Goal: Navigation & Orientation: Find specific page/section

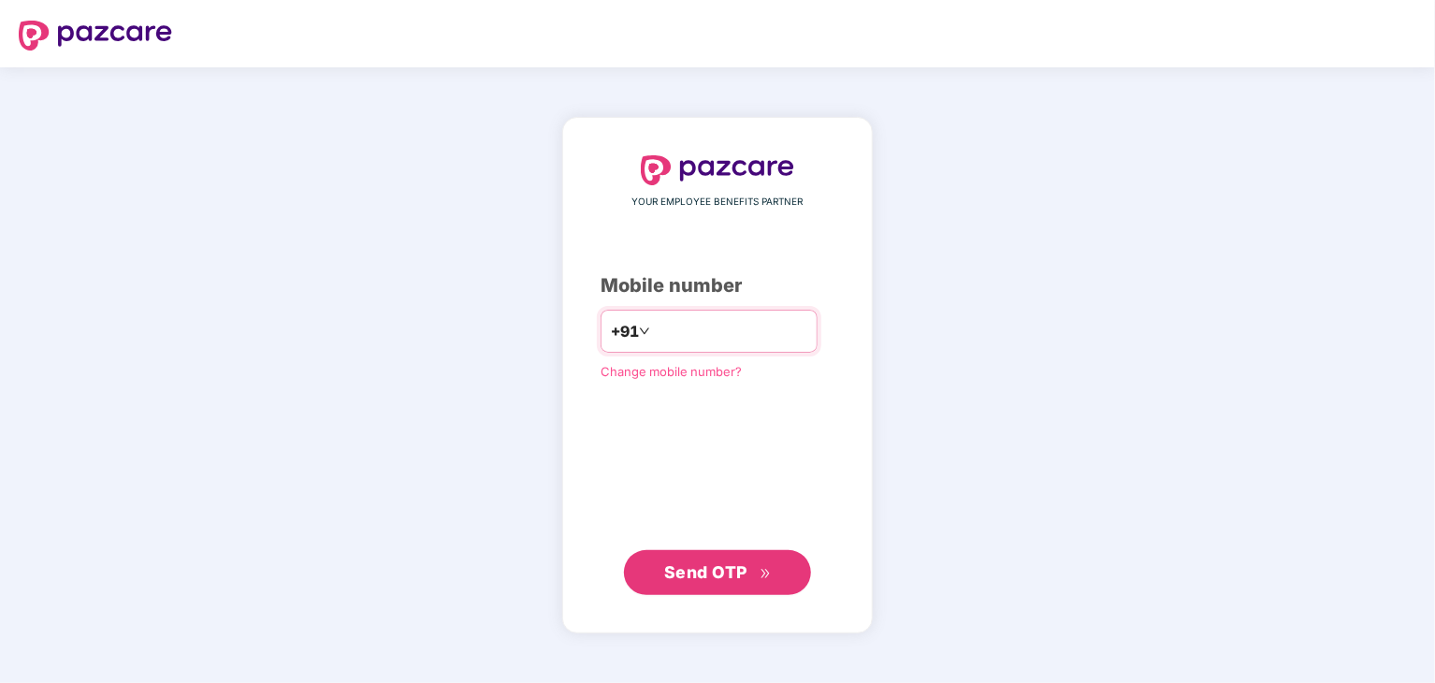
type input "**********"
click at [718, 571] on span "Send OTP" at bounding box center [705, 572] width 83 height 20
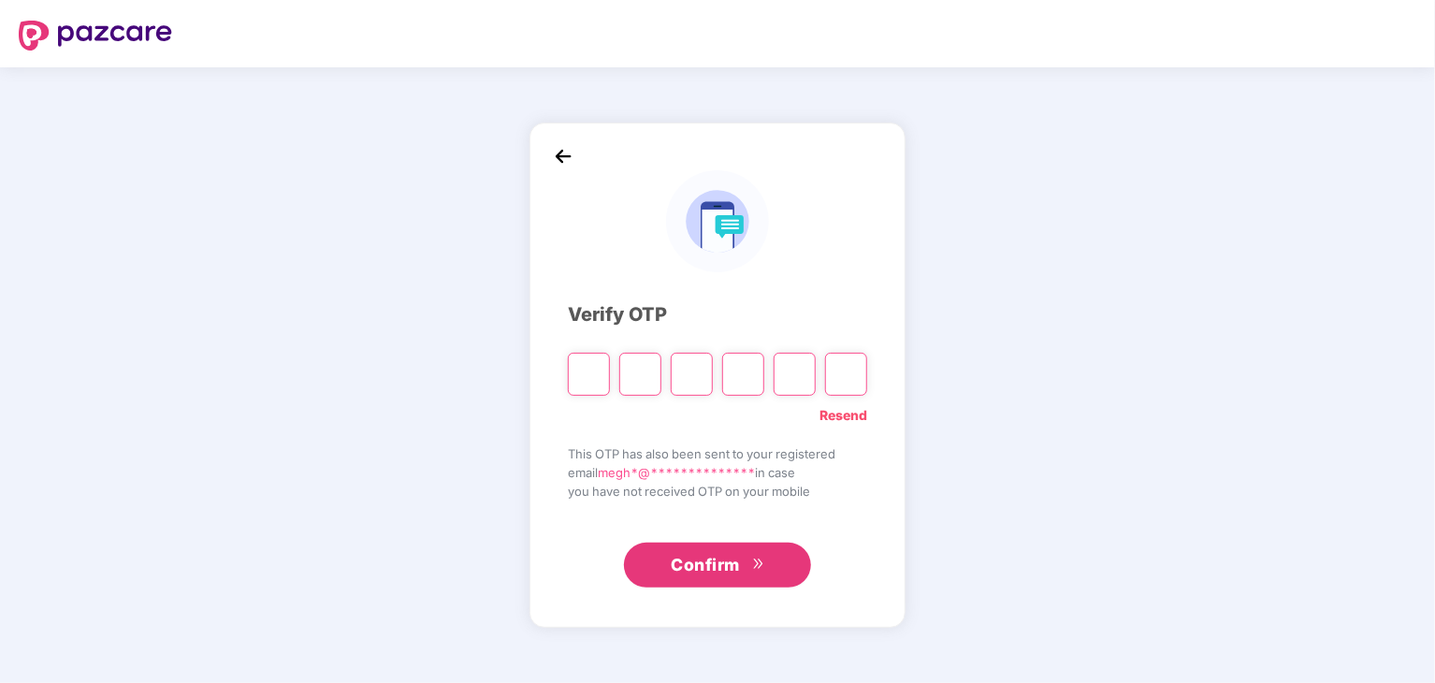
type input "*"
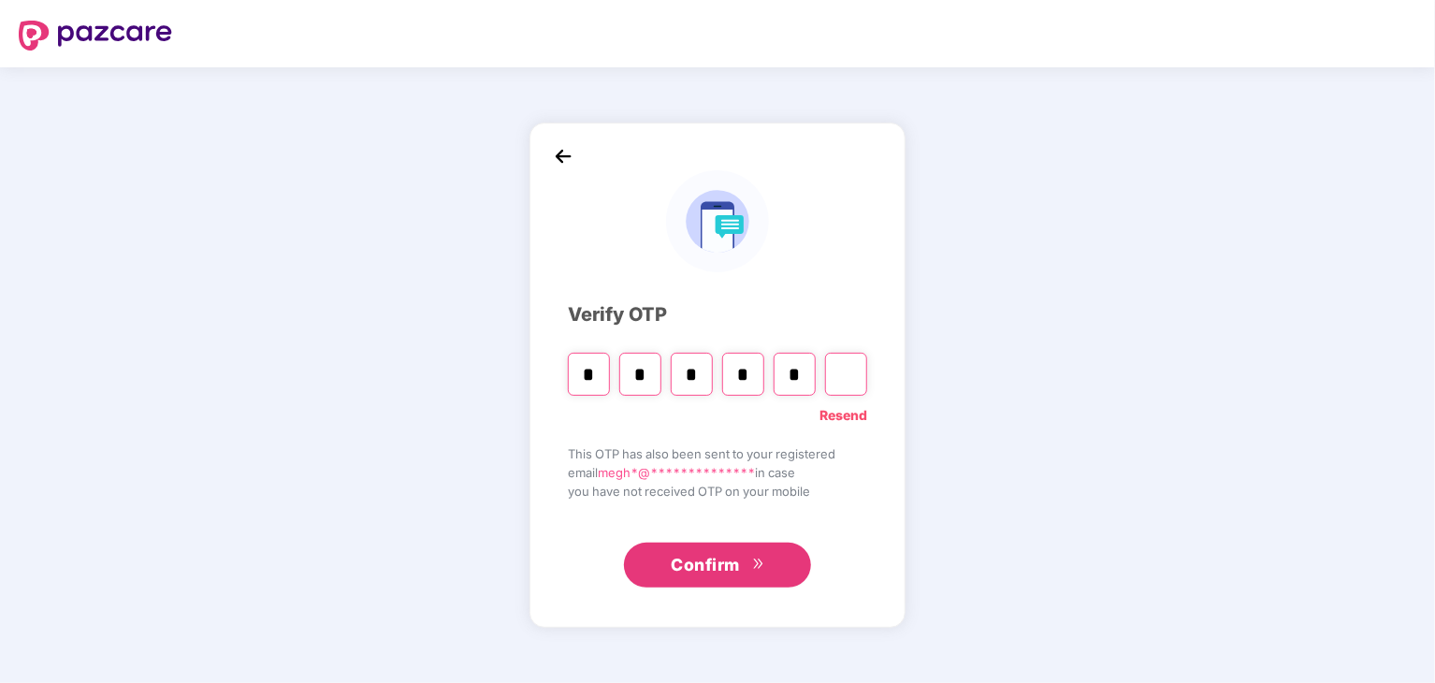
type input "*"
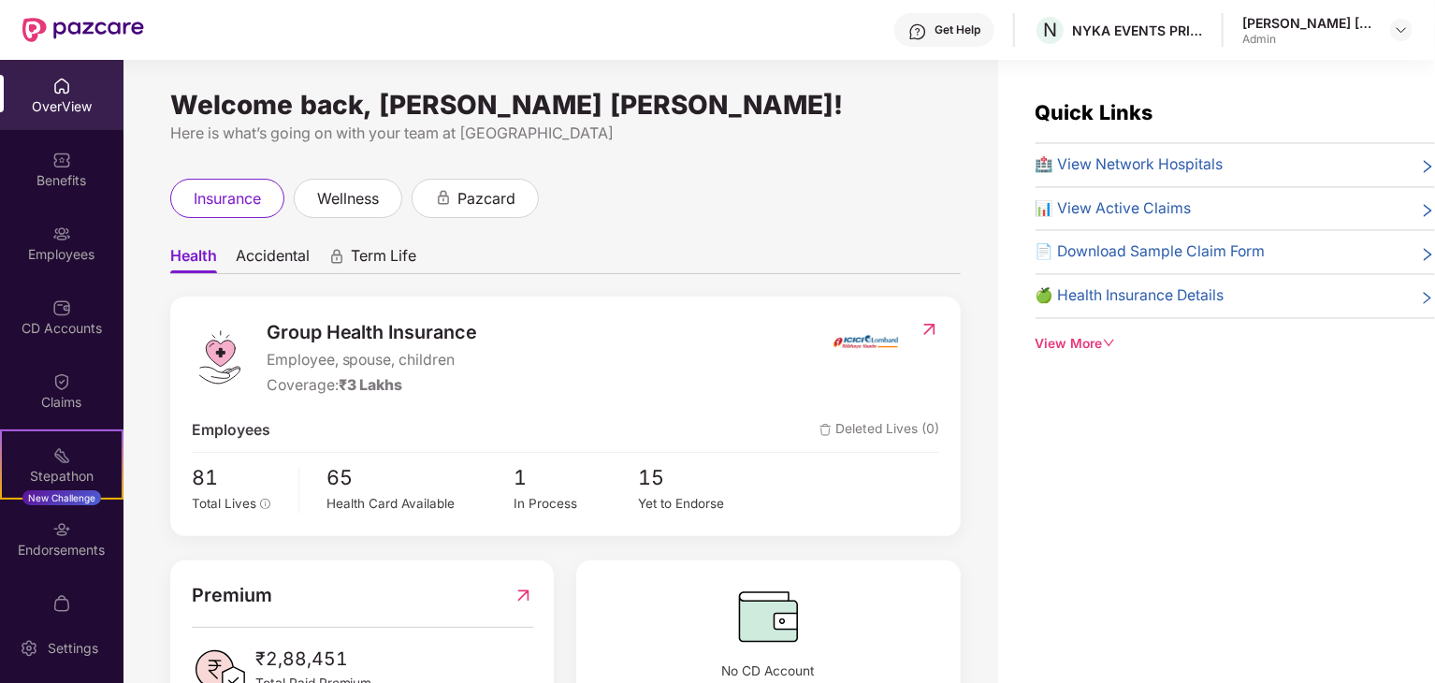
click at [56, 109] on div "OverView" at bounding box center [61, 106] width 123 height 19
click at [60, 235] on img at bounding box center [61, 234] width 19 height 19
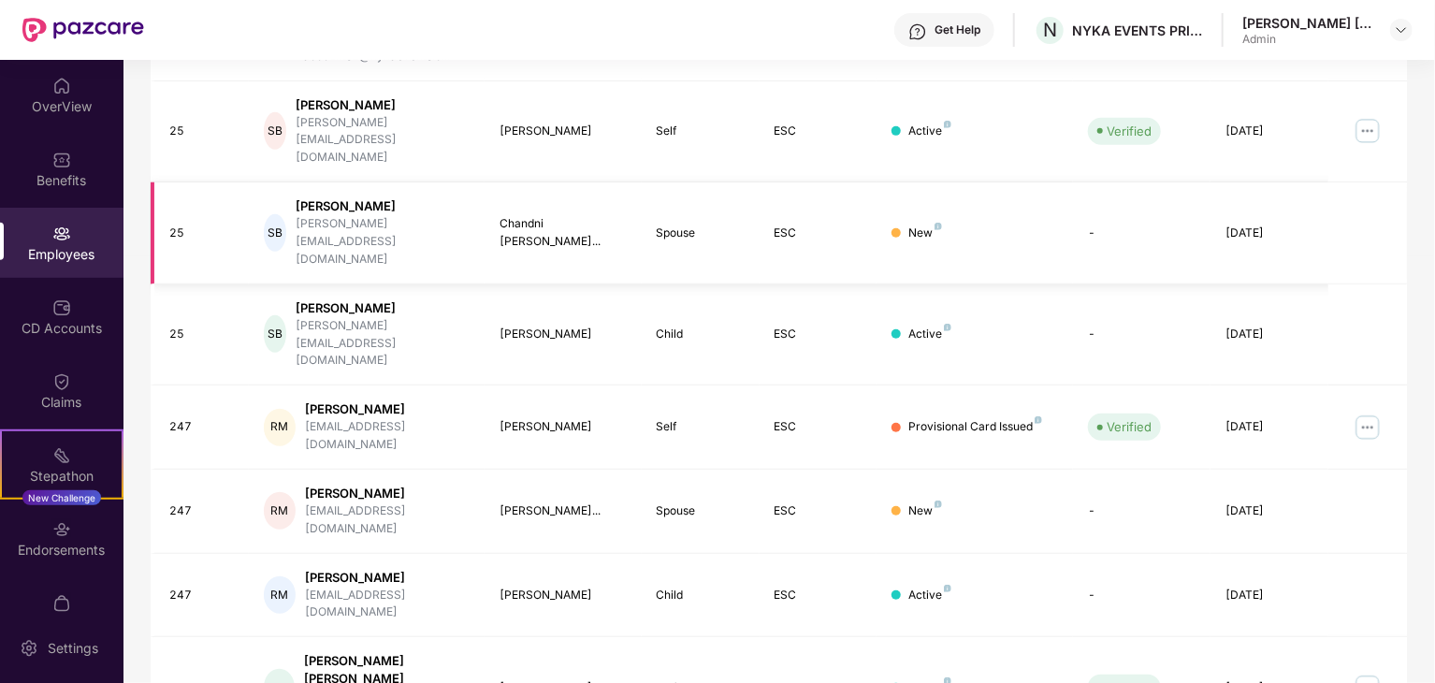
scroll to position [496, 0]
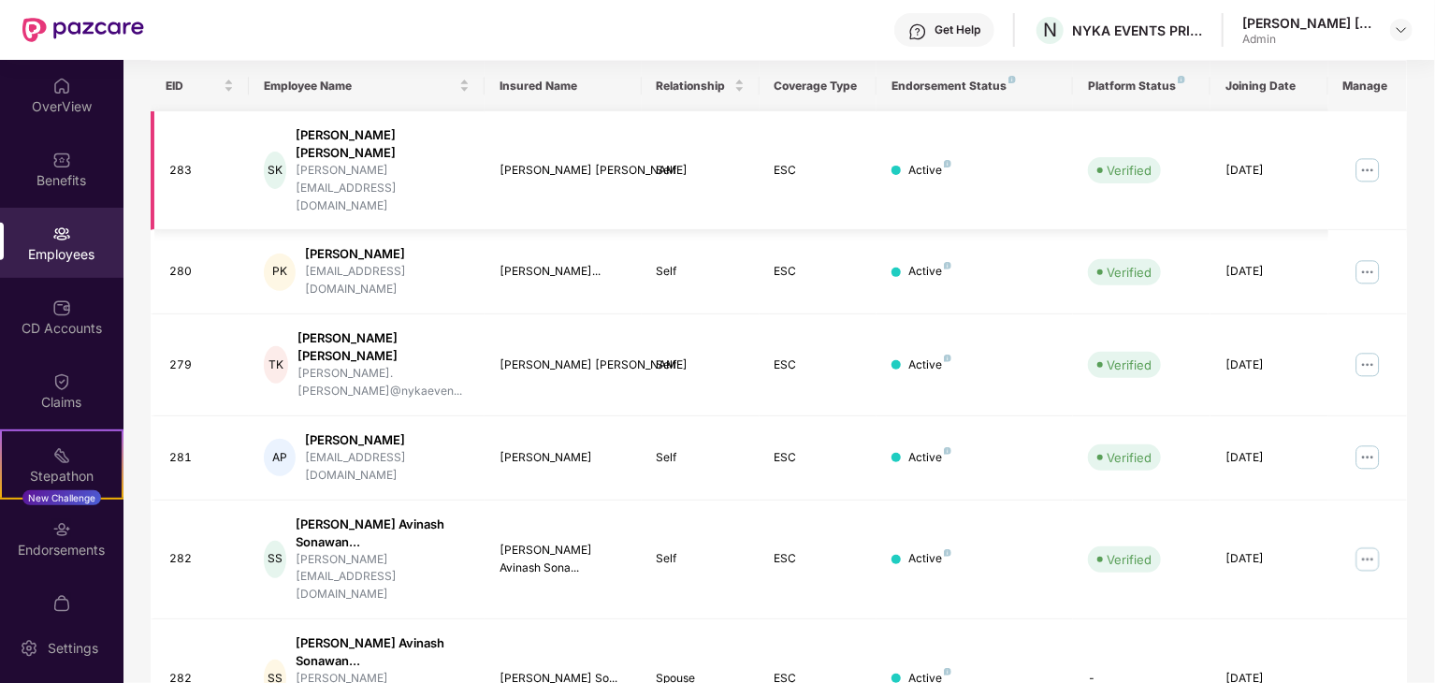
scroll to position [309, 0]
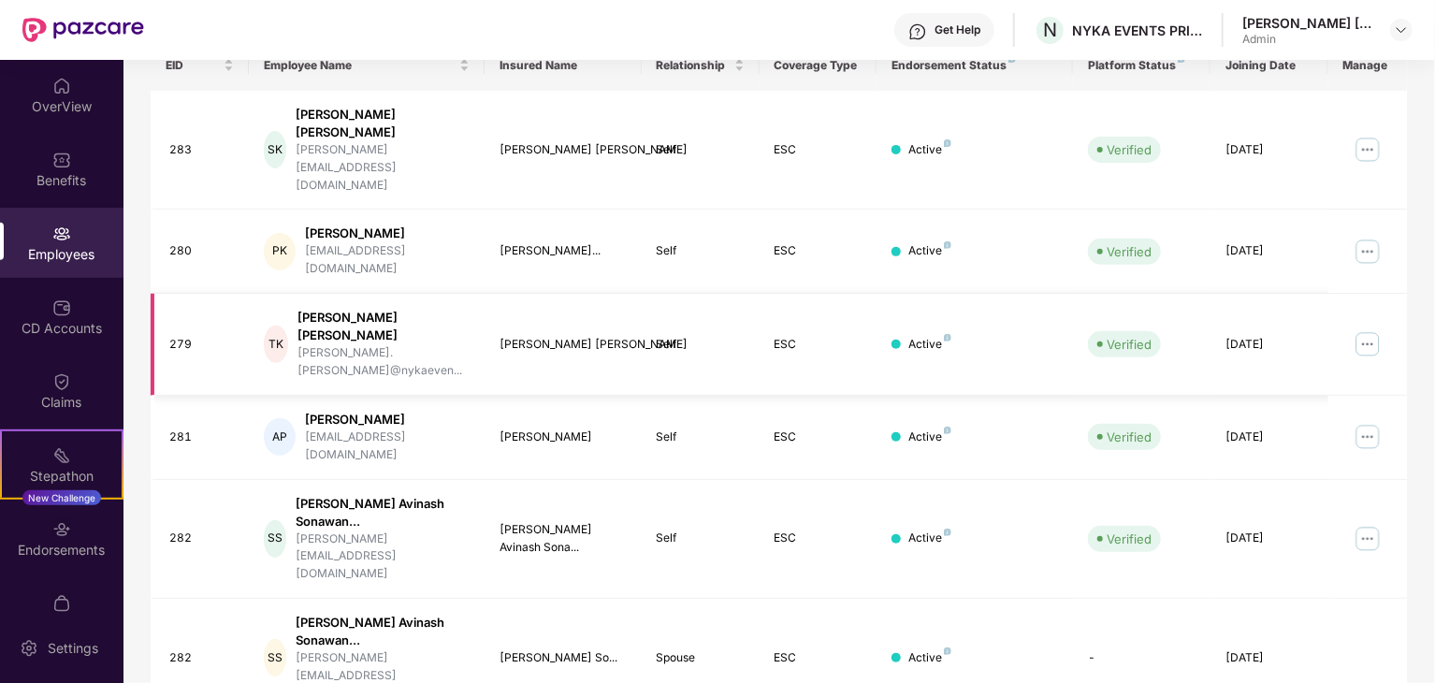
click at [1373, 329] on img at bounding box center [1368, 344] width 30 height 30
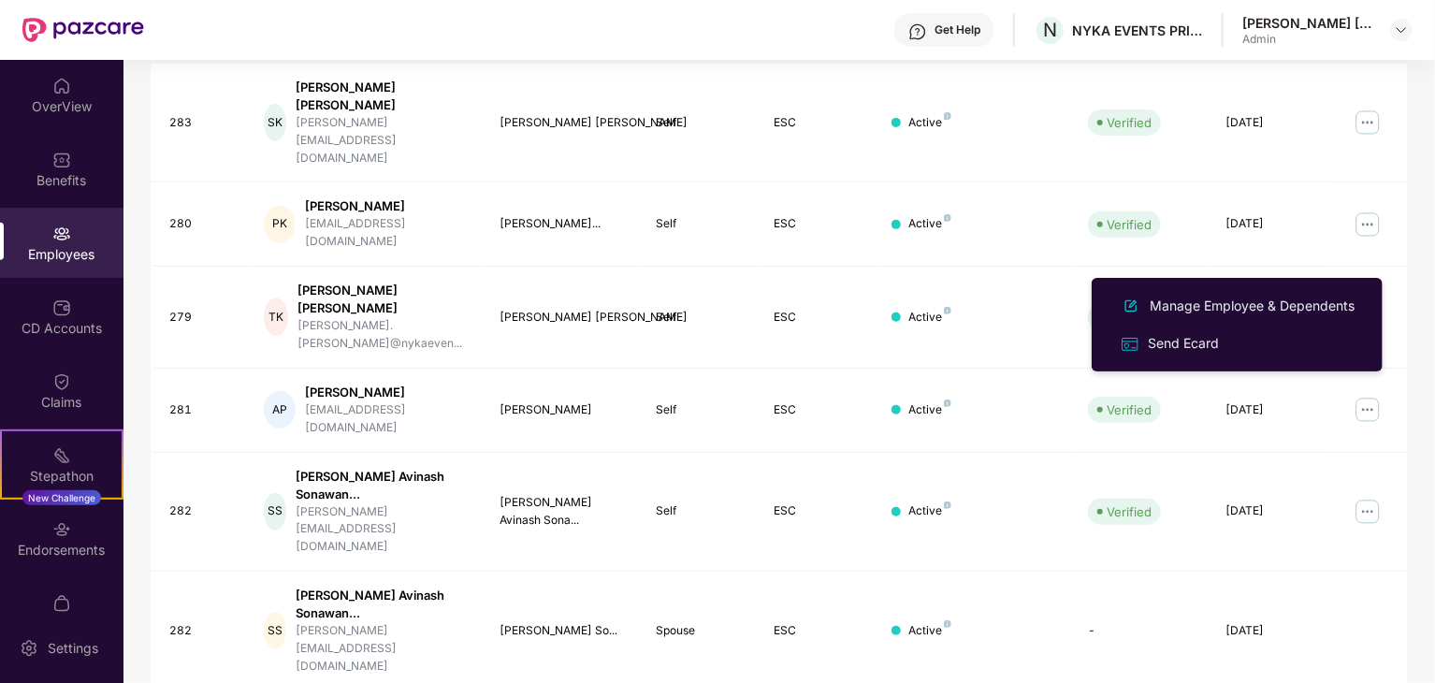
scroll to position [512, 0]
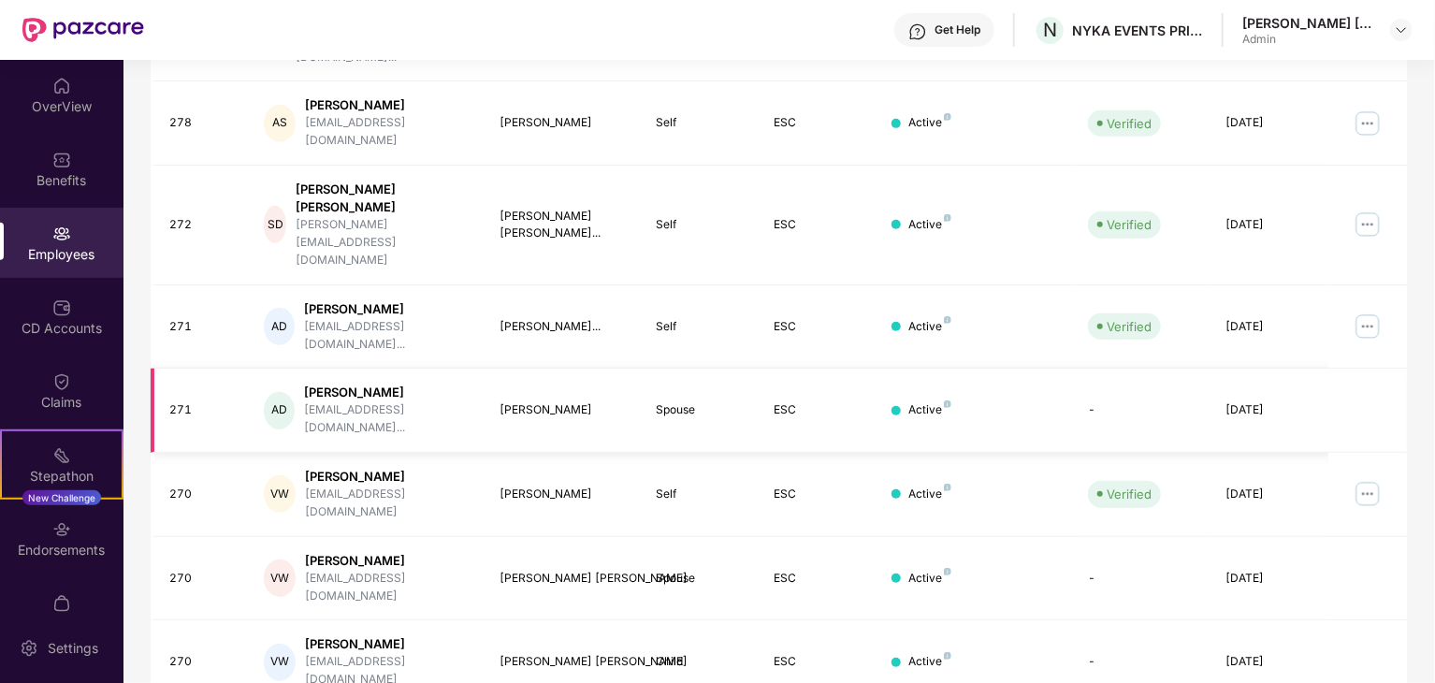
scroll to position [480, 0]
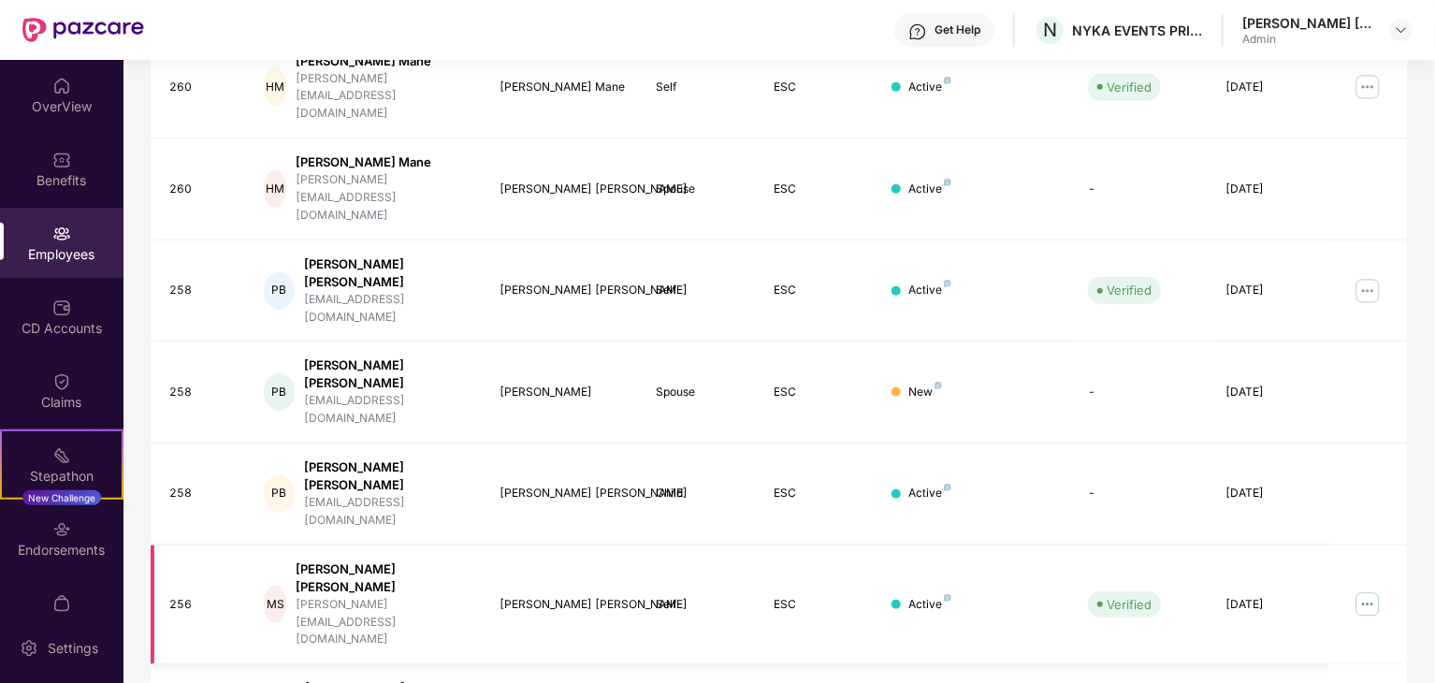
scroll to position [464, 0]
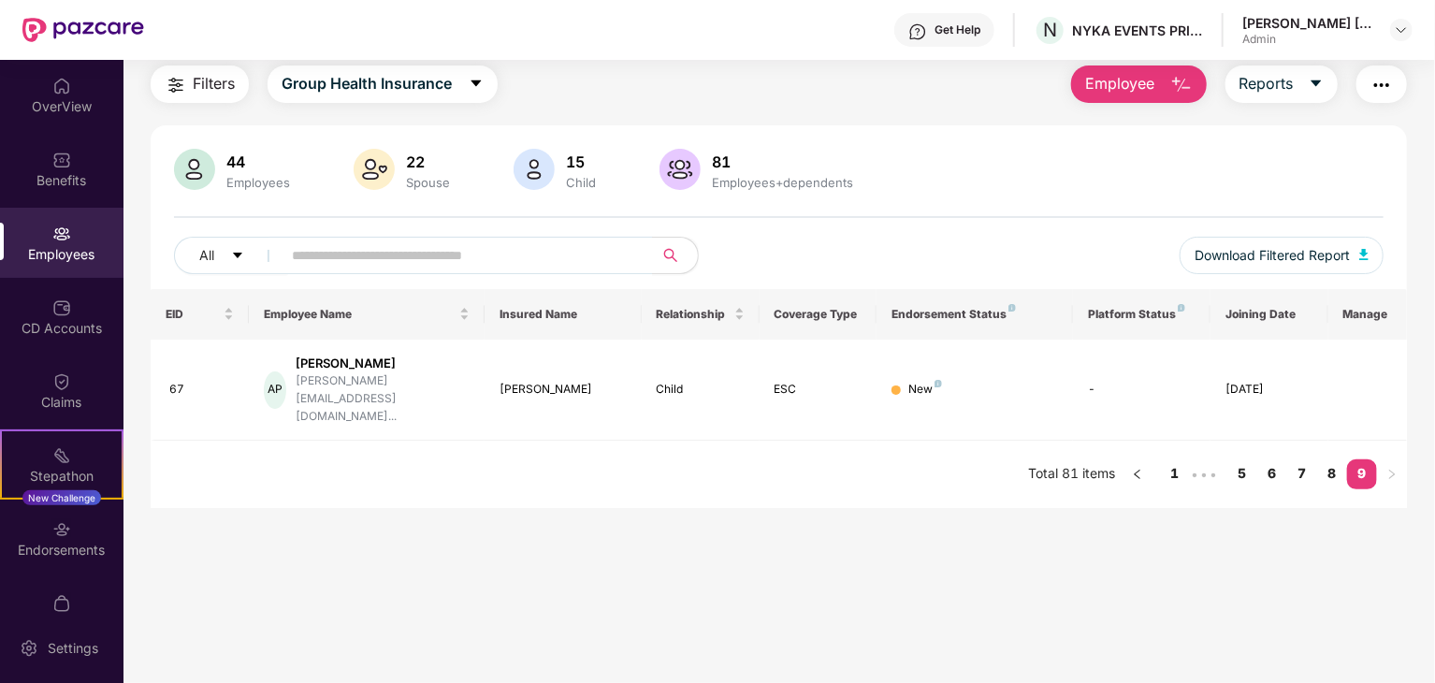
scroll to position [60, 0]
